Goal: Transaction & Acquisition: Download file/media

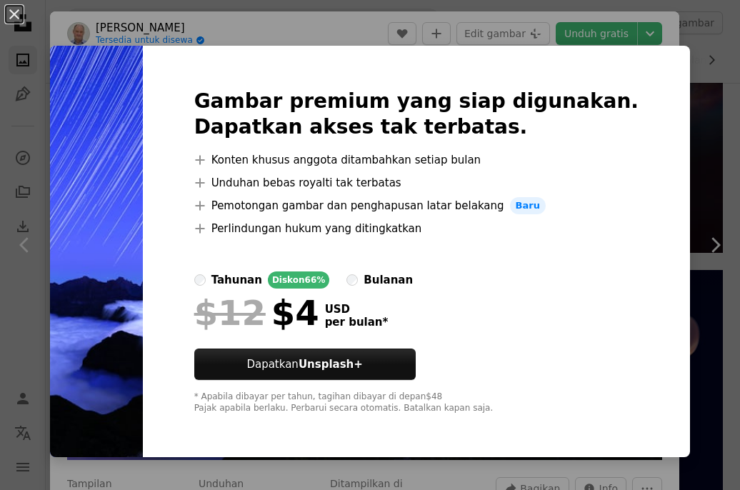
scroll to position [11141, 0]
click at [607, 91] on h2 "Gambar premium yang siap digunakan. Dapatkan akses tak terbatas." at bounding box center [416, 114] width 444 height 51
drag, startPoint x: 4, startPoint y: 214, endPoint x: 59, endPoint y: 181, distance: 64.7
click at [4, 214] on div "An X shape Gambar premium yang siap digunakan. Dapatkan akses tak terbatas. A p…" at bounding box center [370, 245] width 740 height 490
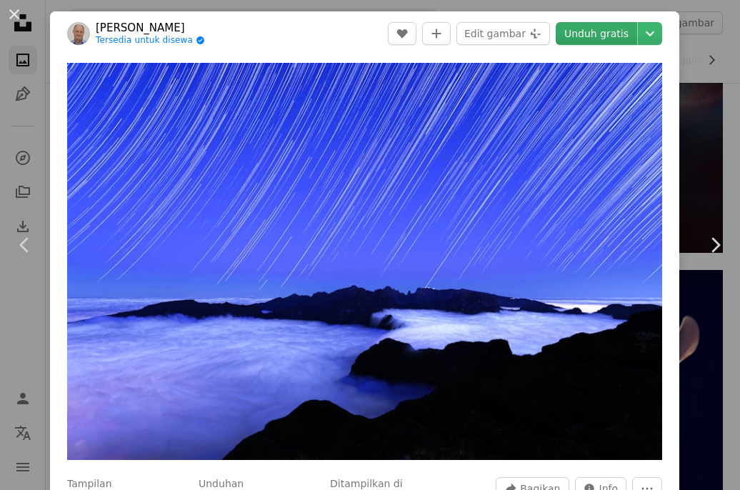
click at [591, 35] on link "Unduh gratis" at bounding box center [596, 33] width 81 height 23
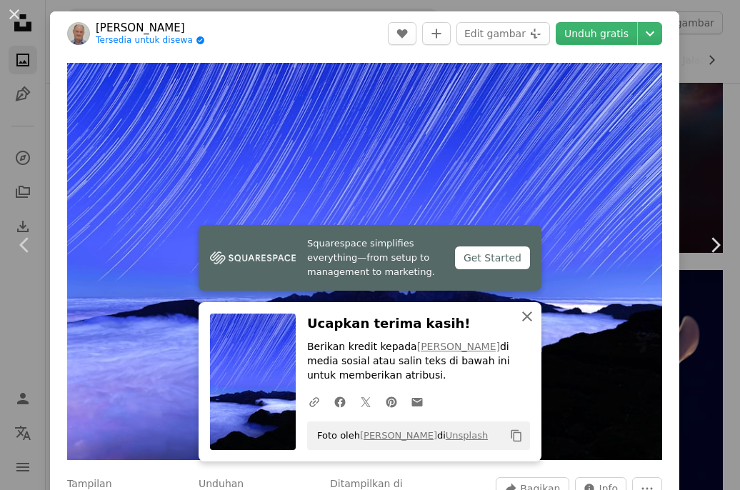
click at [522, 319] on icon "An X shape" at bounding box center [526, 316] width 17 height 17
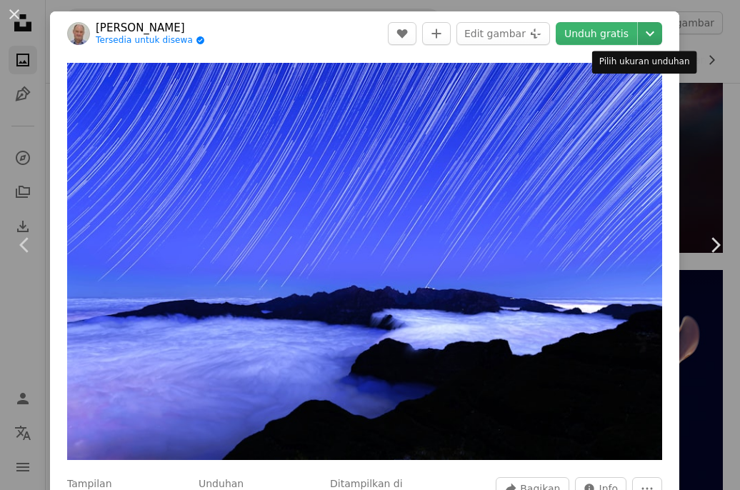
click at [638, 34] on icon "Chevron down" at bounding box center [649, 33] width 23 height 17
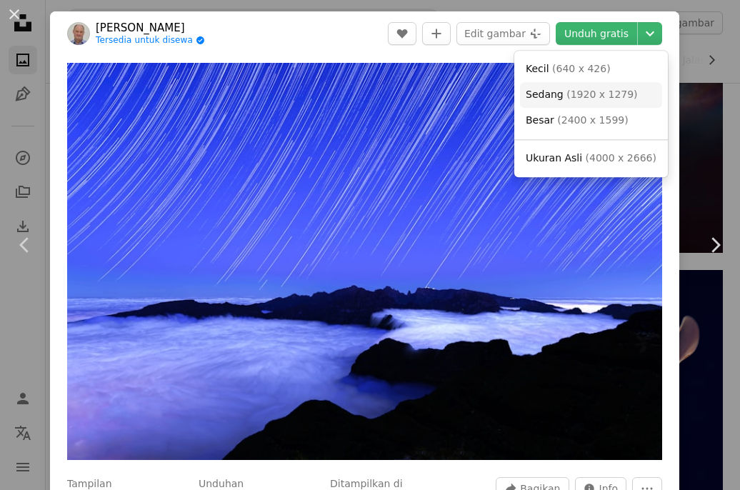
click at [620, 89] on span "( 1920 x 1279 )" at bounding box center [601, 94] width 71 height 11
